Goal: Task Accomplishment & Management: Complete application form

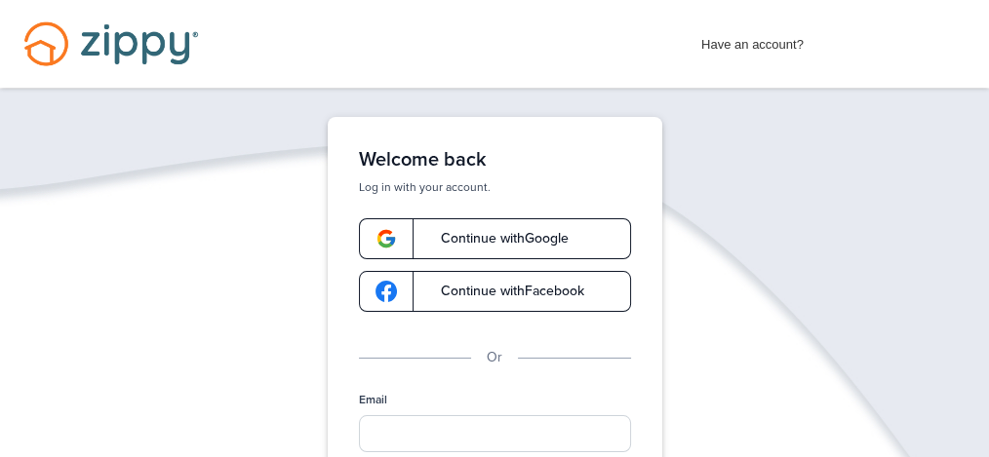
click at [453, 241] on span "Continue with Google" at bounding box center [494, 239] width 147 height 14
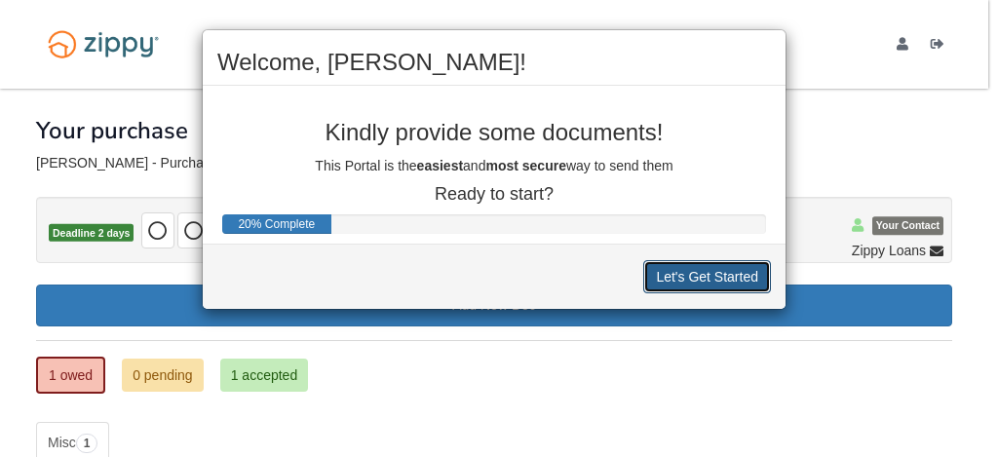
click at [711, 269] on button "Let's Get Started" at bounding box center [707, 276] width 128 height 33
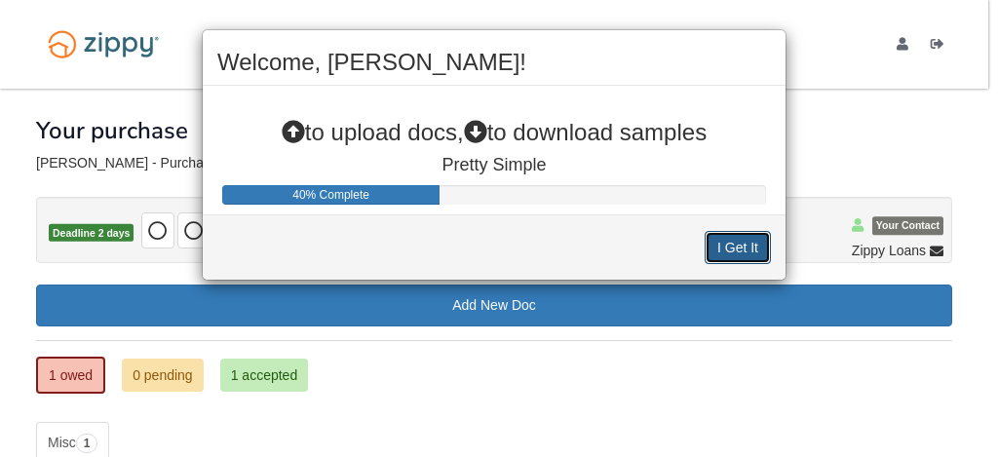
click at [750, 237] on button "I Get It" at bounding box center [738, 247] width 66 height 33
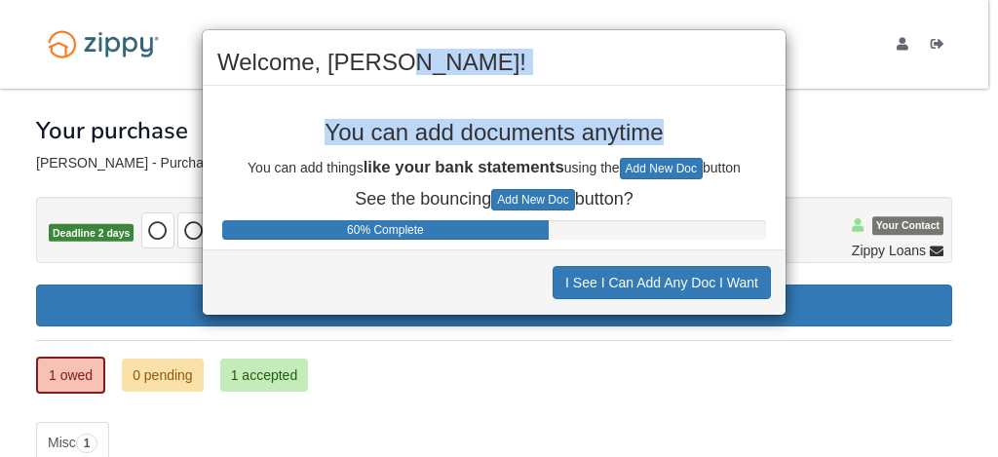
drag, startPoint x: 582, startPoint y: 47, endPoint x: 921, endPoint y: 122, distance: 347.5
click at [920, 123] on div "Welcome, Bruce! You can add documents anytime You can add things like your bank…" at bounding box center [499, 228] width 998 height 457
click at [708, 127] on p "You can add documents anytime" at bounding box center [494, 132] width 554 height 25
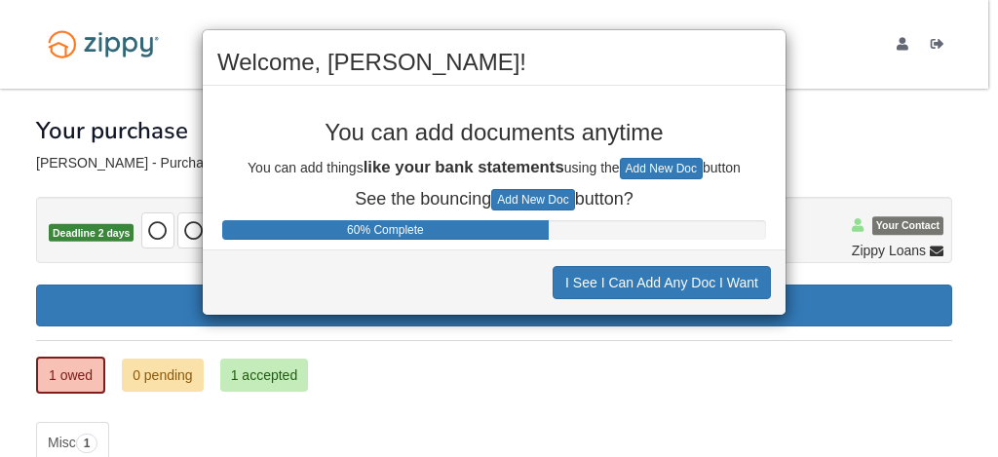
click at [945, 408] on div "Welcome, Bruce! You can add documents anytime You can add things like your bank…" at bounding box center [499, 228] width 998 height 457
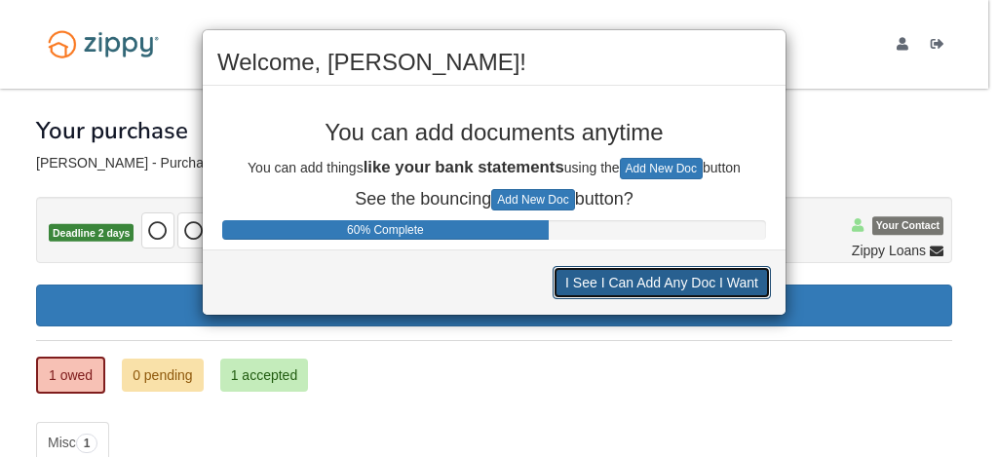
click at [728, 281] on button "I See I Can Add Any Doc I Want" at bounding box center [662, 282] width 218 height 33
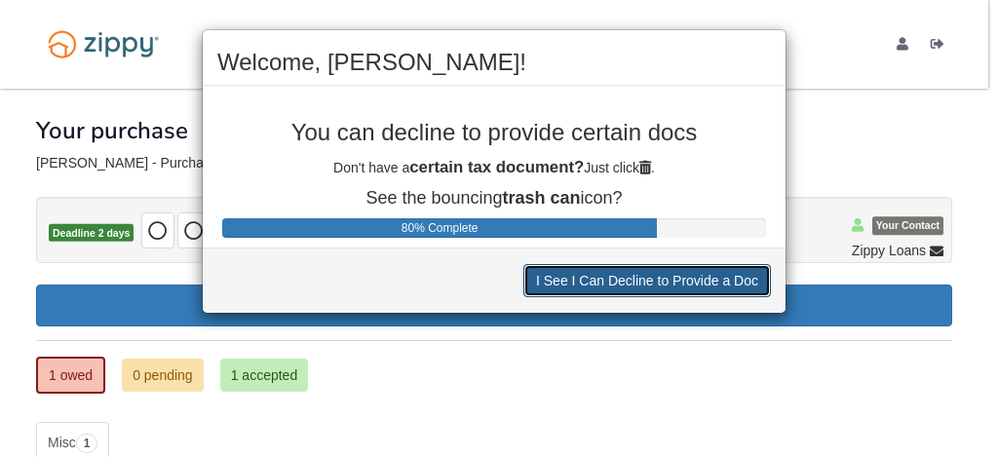
click at [708, 276] on button "I See I Can Decline to Provide a Doc" at bounding box center [648, 280] width 248 height 33
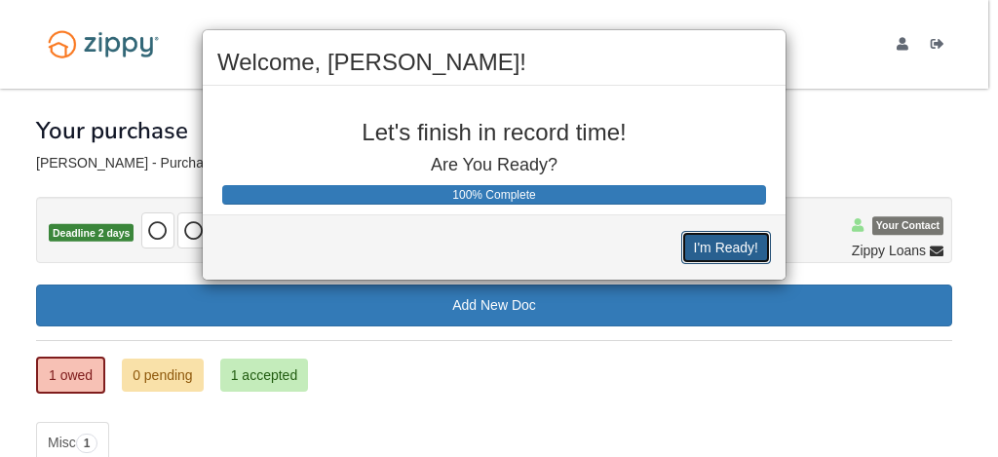
click at [734, 239] on button "I'm Ready!" at bounding box center [726, 247] width 90 height 33
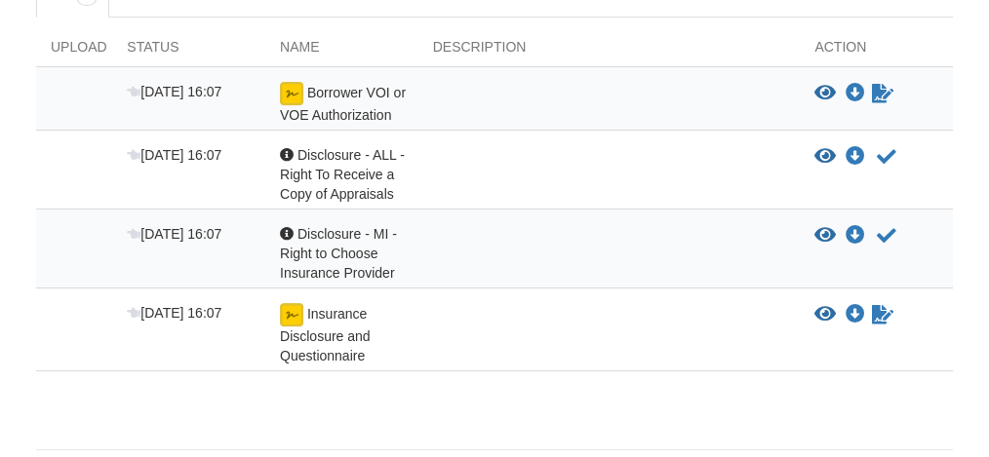
scroll to position [449, 0]
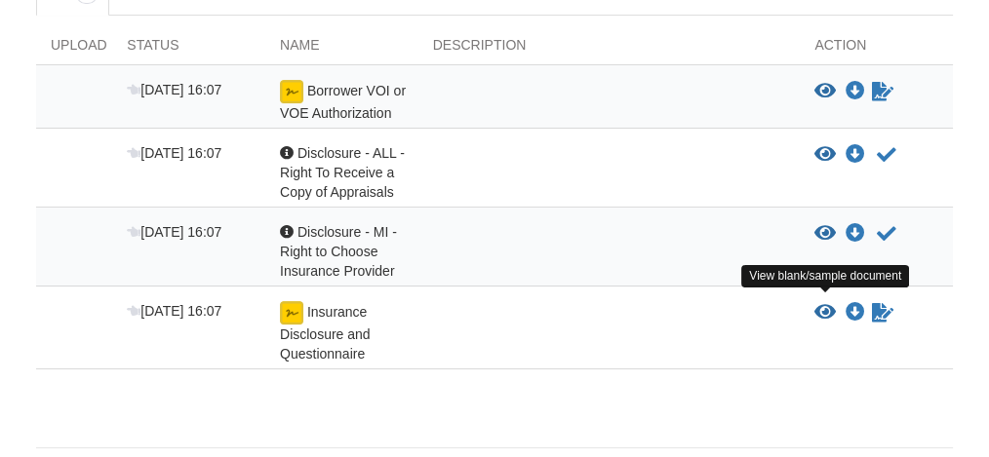
click at [824, 303] on icon "View Insurance Disclosure and Questionnaire" at bounding box center [824, 312] width 21 height 19
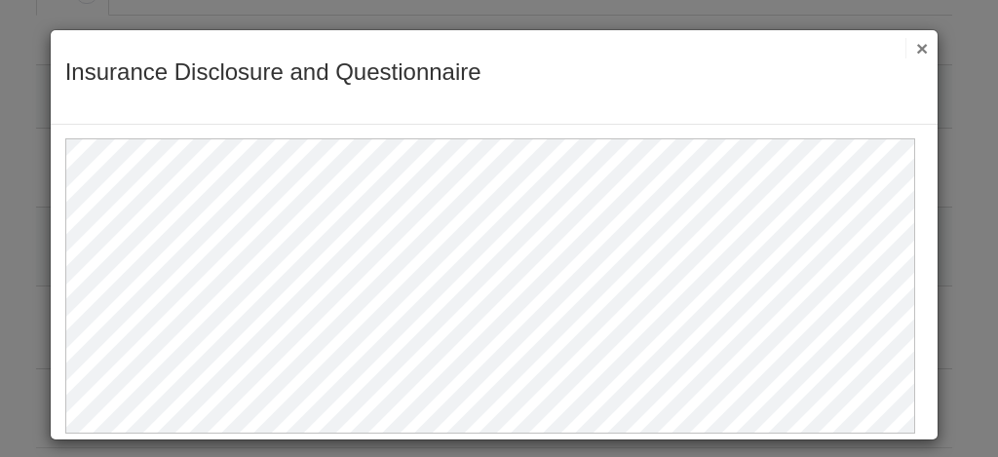
click at [912, 44] on button "×" at bounding box center [917, 48] width 22 height 20
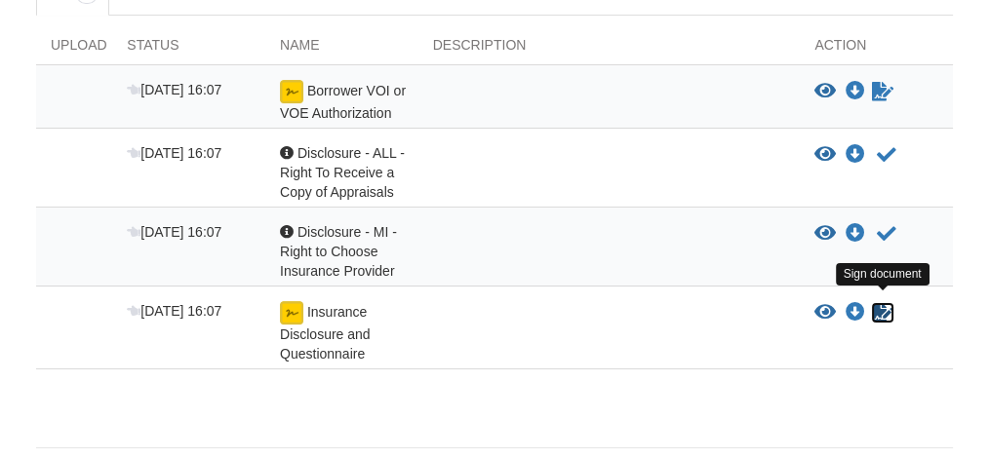
click at [878, 307] on icon "Sign Form" at bounding box center [882, 312] width 21 height 19
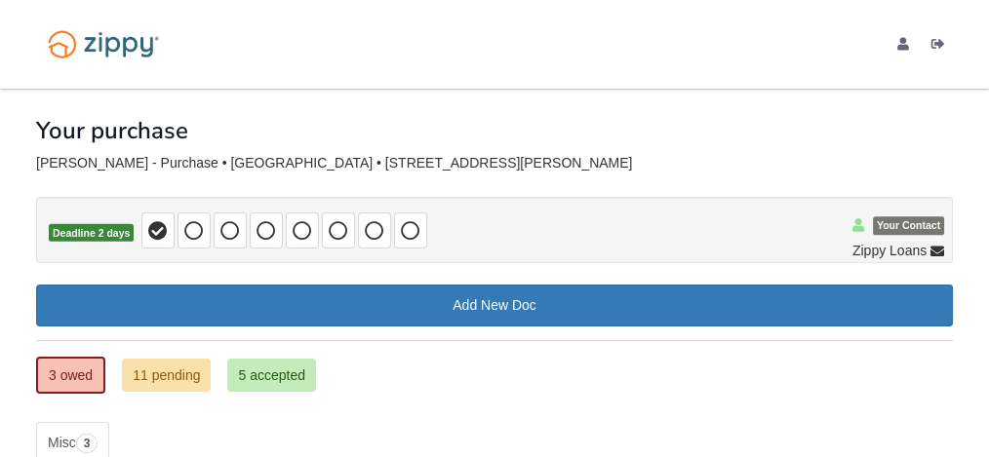
scroll to position [400, 0]
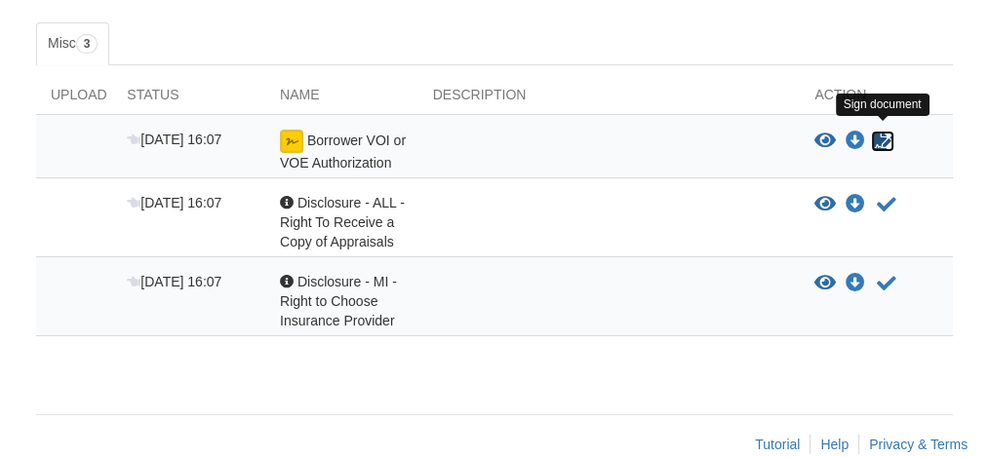
click at [874, 136] on icon "Sign Form" at bounding box center [882, 141] width 21 height 19
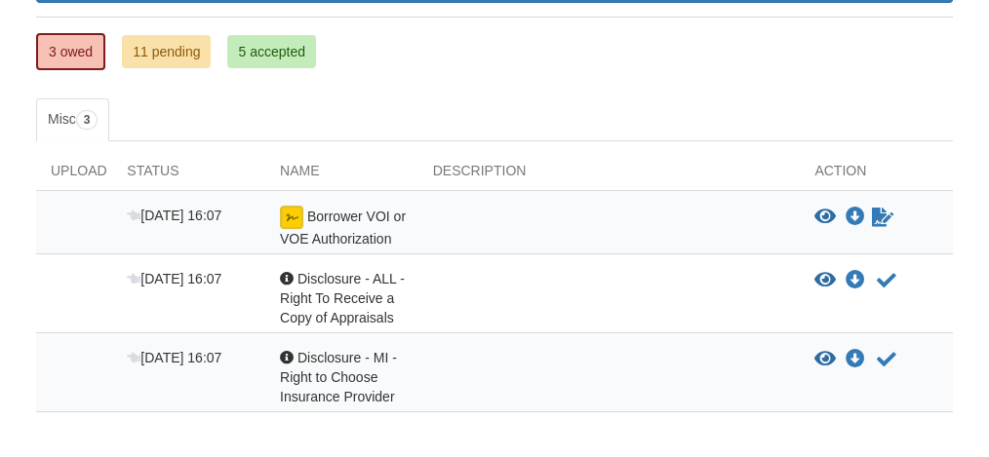
scroll to position [400, 0]
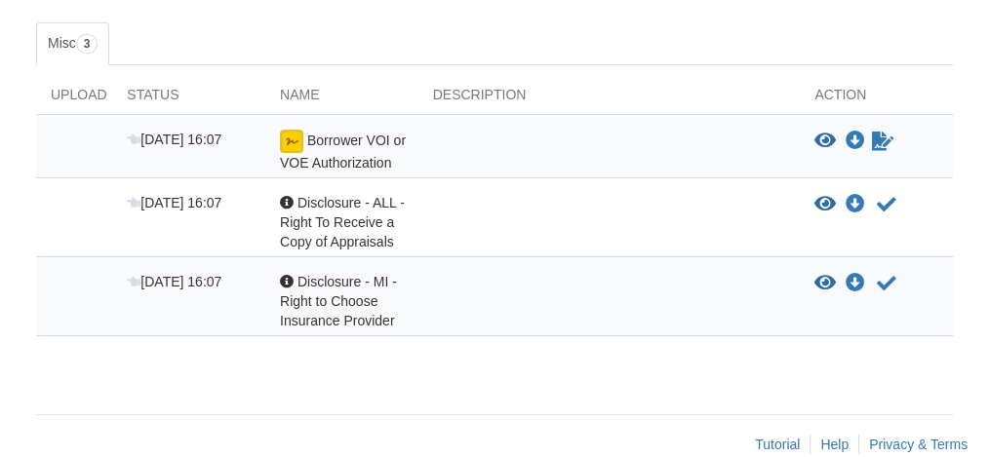
click at [720, 137] on div at bounding box center [609, 151] width 382 height 43
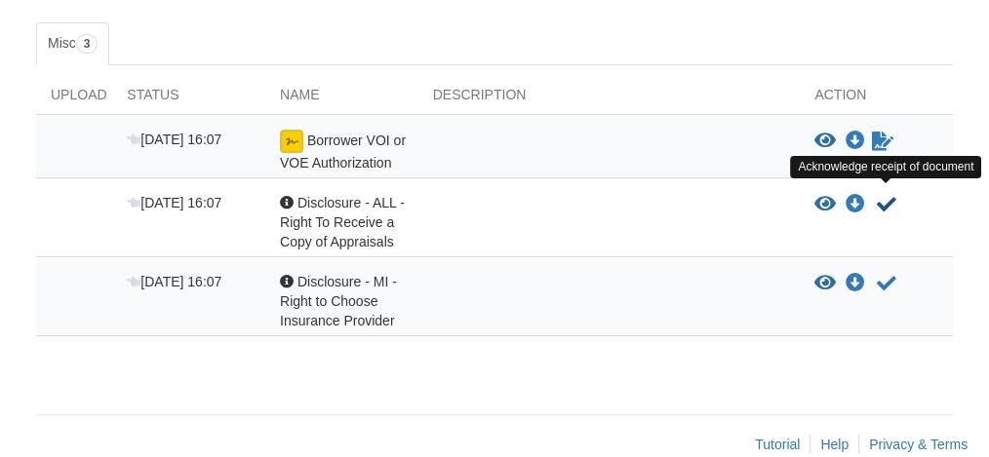
click at [885, 197] on icon "Acknowledge receipt of document" at bounding box center [885, 204] width 19 height 19
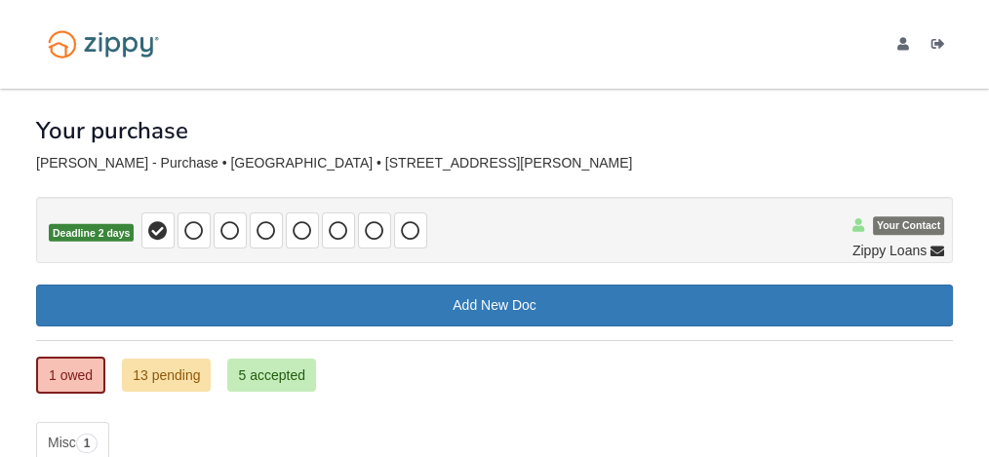
scroll to position [286, 0]
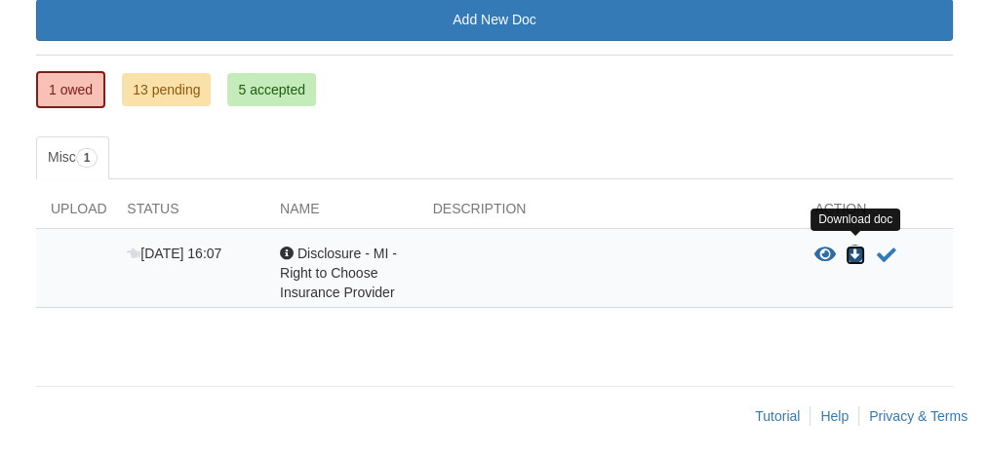
click at [854, 247] on icon "Download Disclosure - MI - Right to Choose Insurance Provider" at bounding box center [854, 255] width 19 height 19
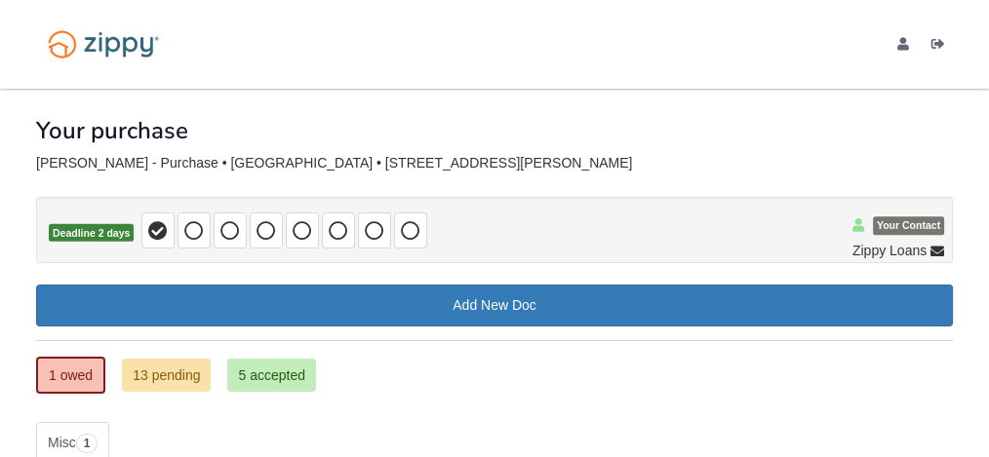
scroll to position [286, 0]
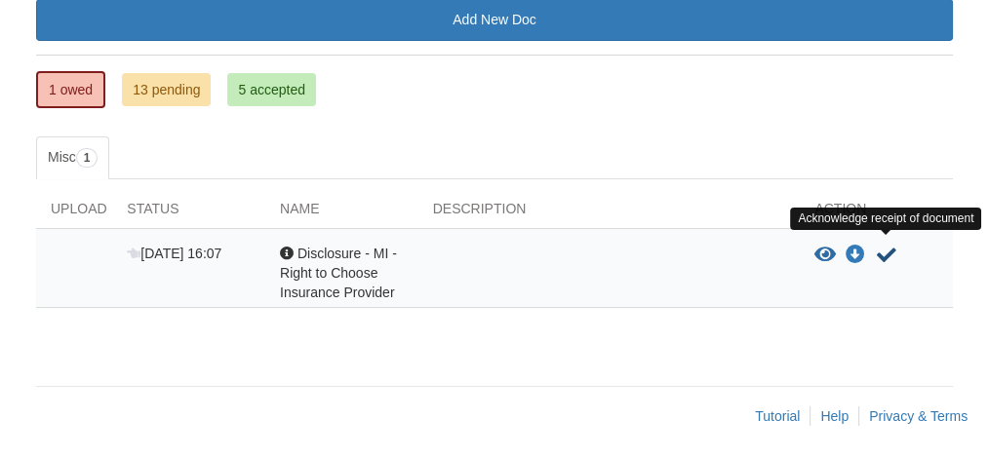
click at [881, 248] on icon "Acknowledge receipt of document" at bounding box center [885, 255] width 19 height 19
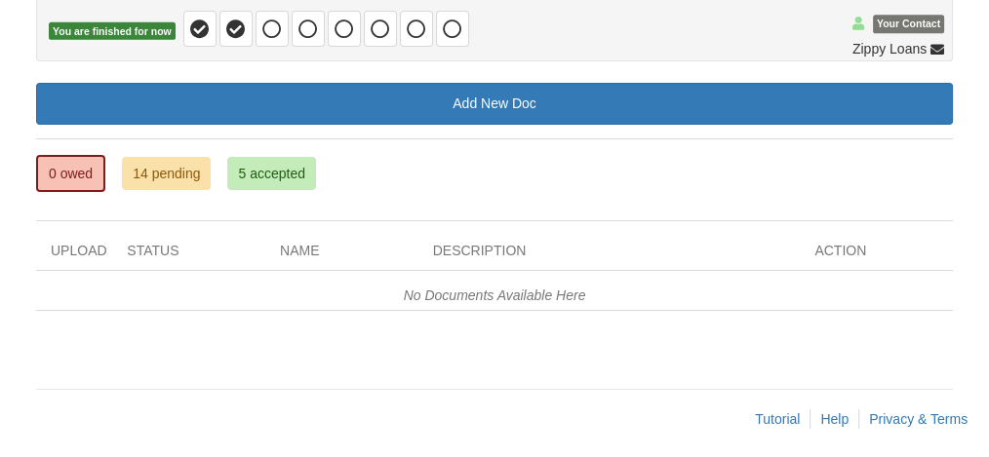
scroll to position [207, 0]
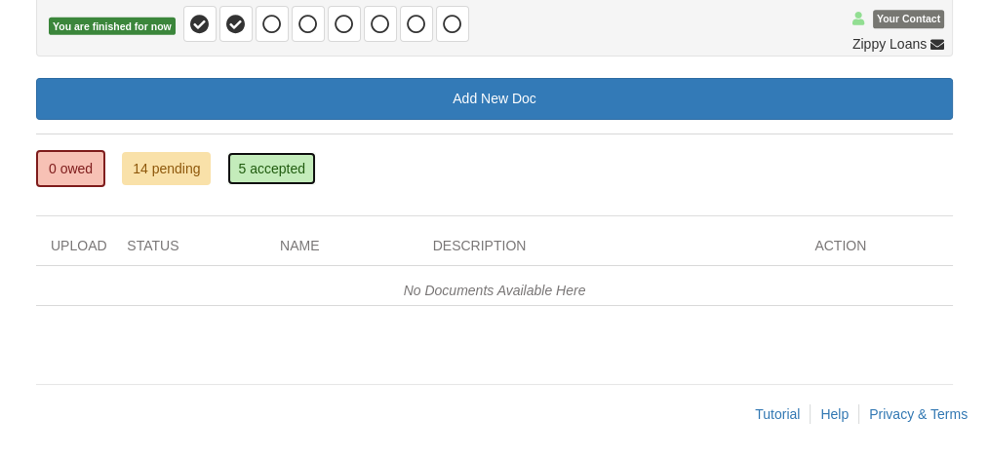
click at [284, 160] on link "5 accepted" at bounding box center [271, 168] width 89 height 33
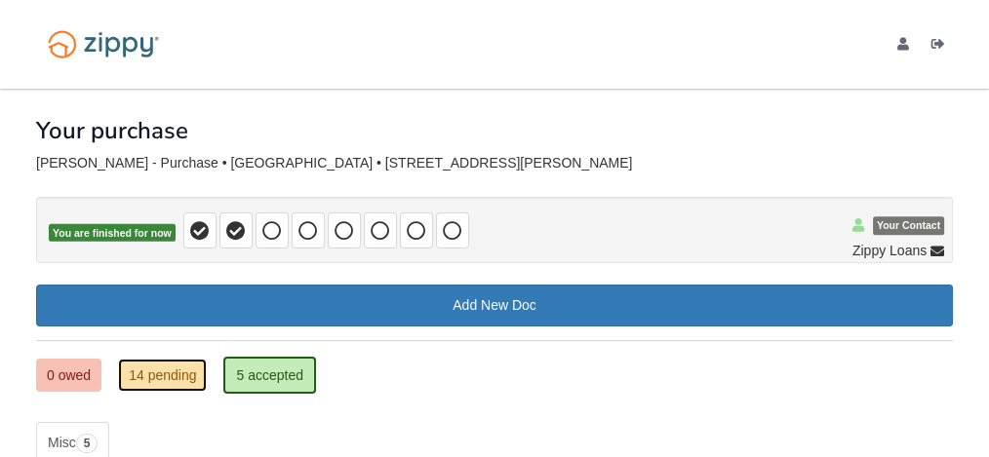
click at [164, 365] on link "14 pending" at bounding box center [162, 375] width 89 height 33
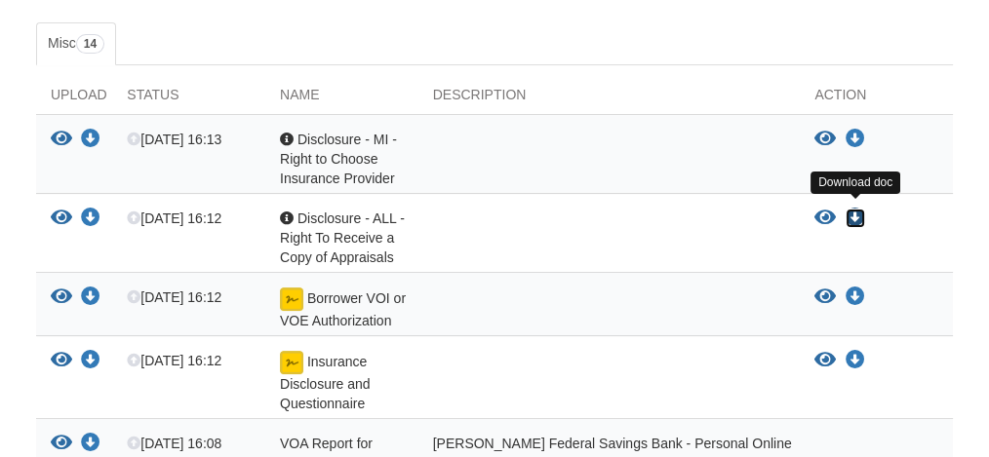
click at [854, 210] on icon "Download Disclosure - ALL - Right To Receive a Copy of Appraisals" at bounding box center [854, 218] width 19 height 19
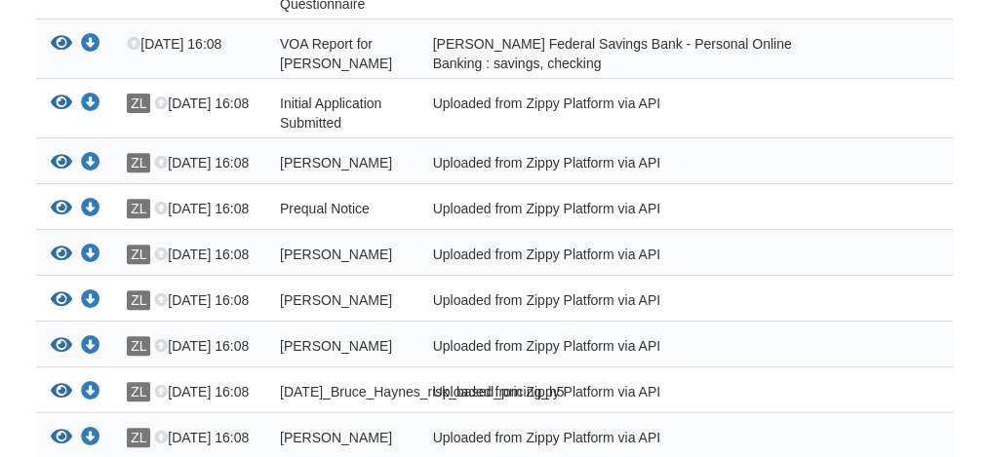
click at [463, 401] on div "Uploaded from Zippy Platform via API" at bounding box center [609, 394] width 382 height 25
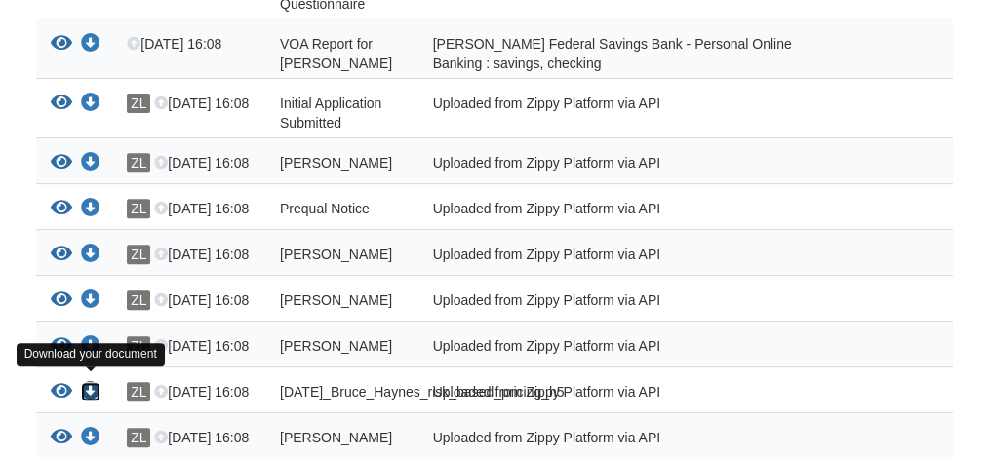
click at [89, 382] on icon "Download 09-02-2025_Bruce_Haynes_risk_based_pricing_h5" at bounding box center [90, 391] width 19 height 19
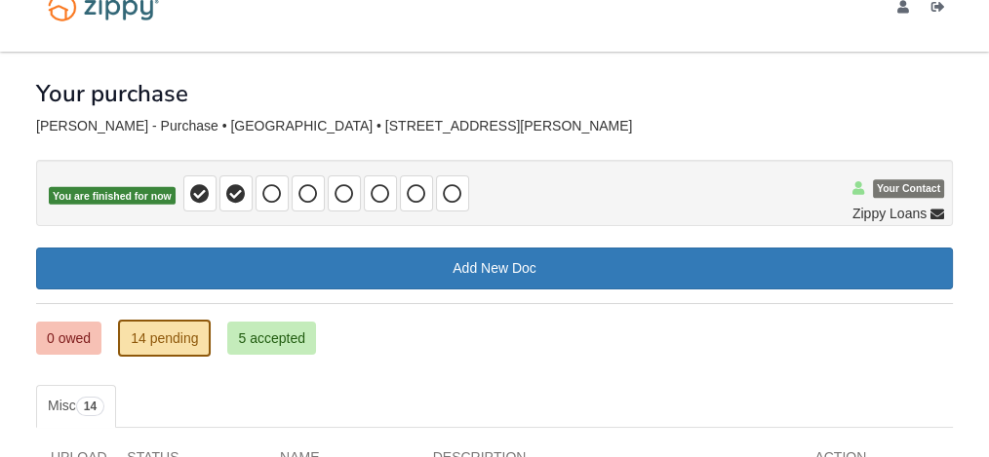
scroll to position [0, 0]
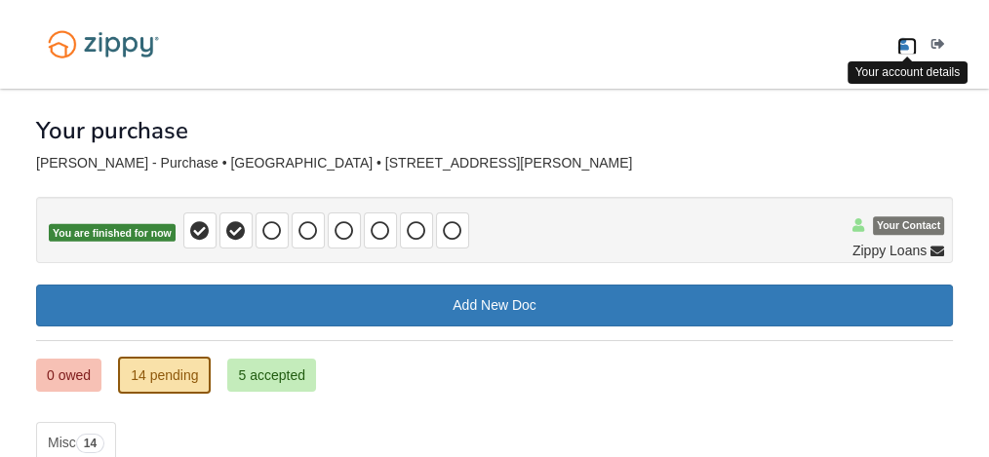
click at [905, 44] on icon "edit profile" at bounding box center [903, 45] width 12 height 14
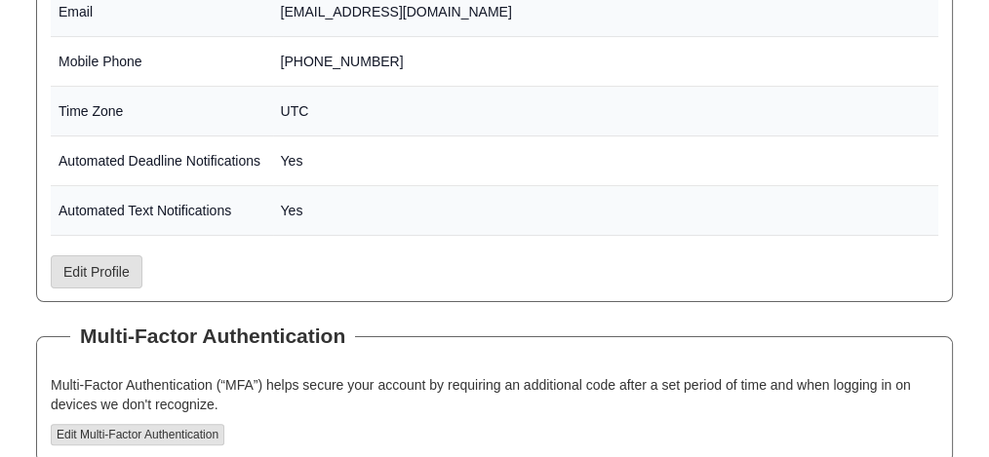
scroll to position [530, 0]
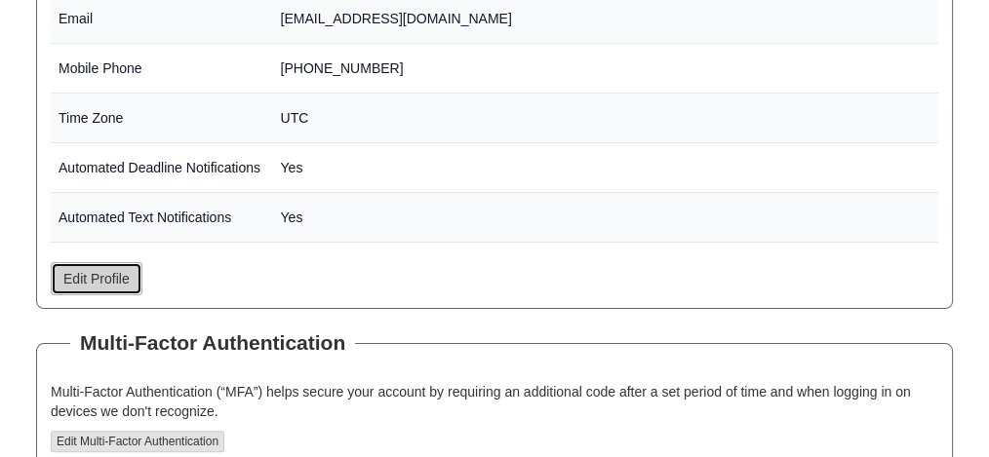
click at [84, 271] on link "Edit Profile" at bounding box center [97, 278] width 92 height 33
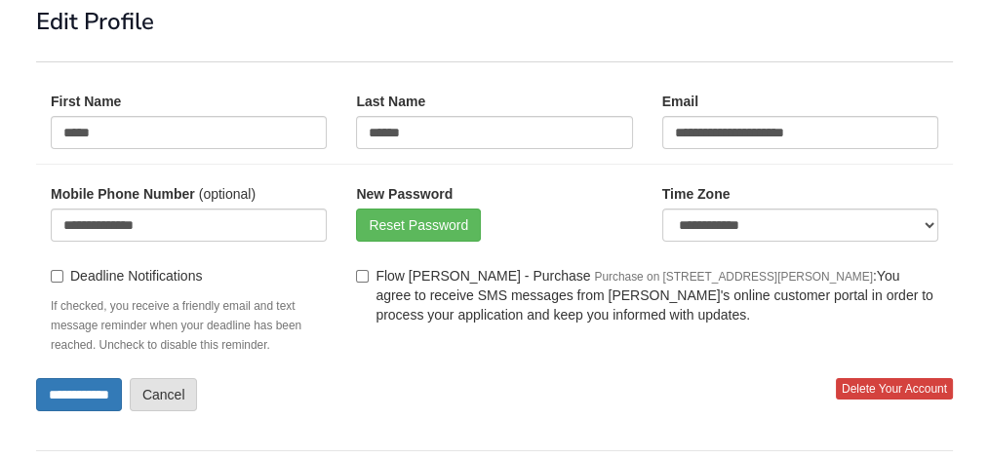
scroll to position [179, 0]
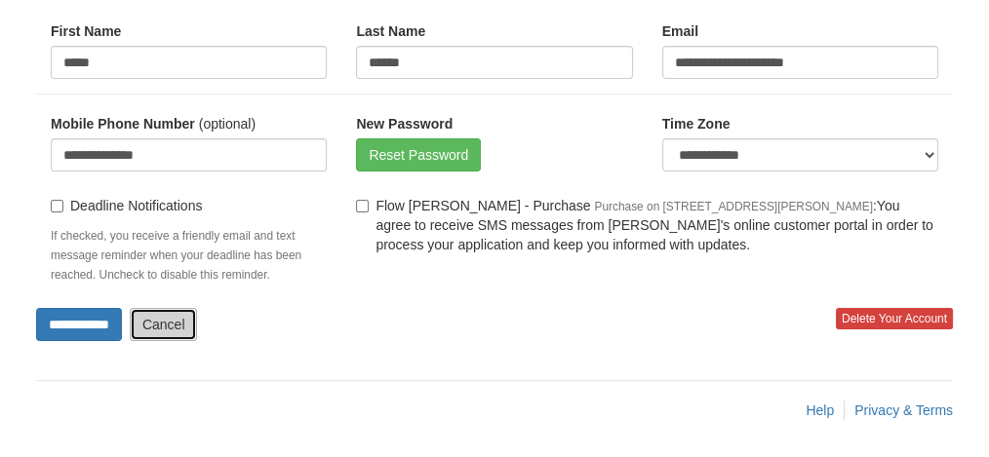
click at [189, 315] on link "Cancel" at bounding box center [164, 324] width 68 height 33
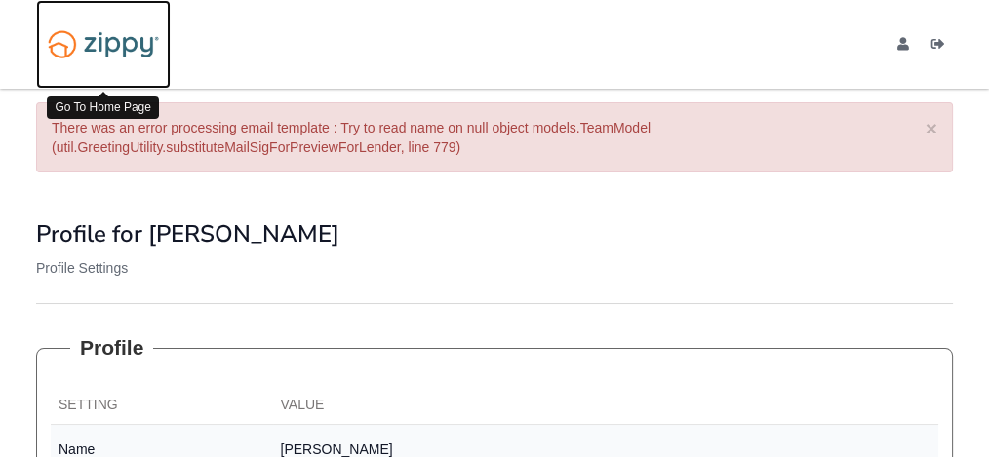
click at [105, 41] on img at bounding box center [103, 44] width 135 height 46
